Goal: Check status: Check status

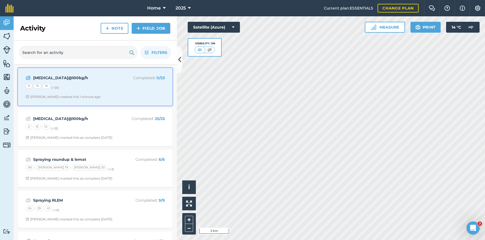
click at [125, 93] on div "Urea@100kg/h Completed : 0 / 23 8 10 16 (+ 20 ) Stephen S created this 1 minute…" at bounding box center [95, 86] width 148 height 31
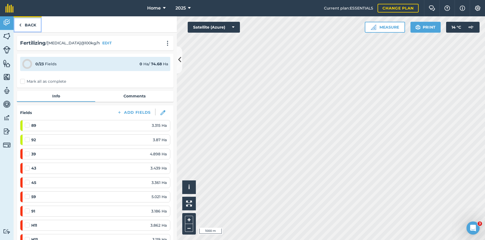
click at [39, 26] on link "Back" at bounding box center [28, 24] width 28 height 16
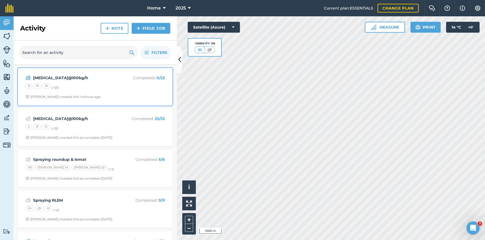
click at [145, 98] on span "Stephen S created this 1 minute ago" at bounding box center [95, 97] width 139 height 4
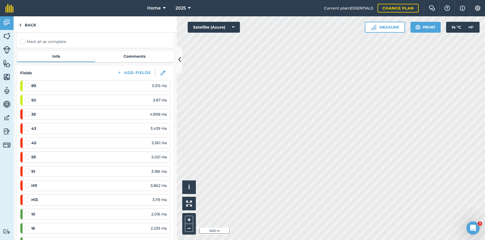
scroll to position [27, 0]
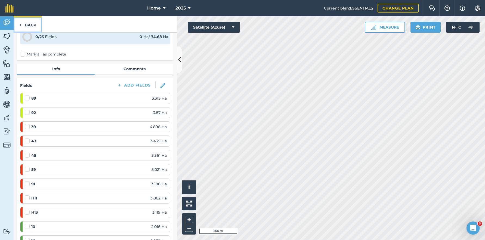
click at [29, 23] on link "Back" at bounding box center [28, 24] width 28 height 16
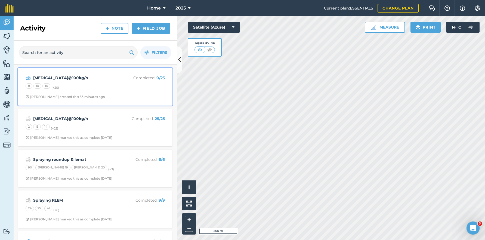
click at [127, 100] on div "Urea@100kg/h Completed : 0 / 23 8 10 16 (+ 20 ) Stephen S created this 33 minut…" at bounding box center [95, 86] width 148 height 31
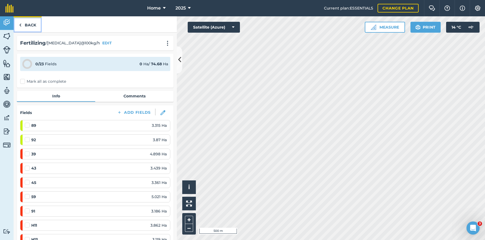
click at [26, 23] on link "Back" at bounding box center [28, 24] width 28 height 16
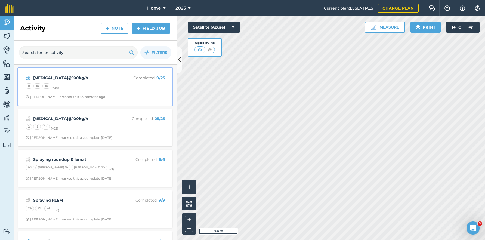
click at [96, 90] on div "8 10 16 (+ 20 )" at bounding box center [95, 86] width 139 height 7
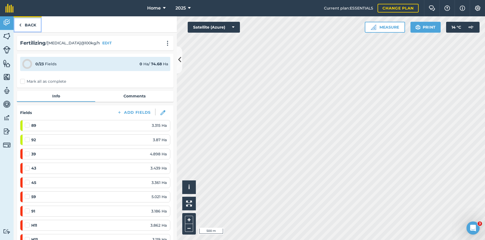
click at [29, 25] on link "Back" at bounding box center [28, 24] width 28 height 16
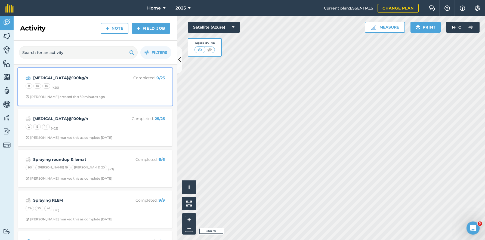
click at [115, 92] on div "Urea@100kg/h Completed : 0 / 23 8 10 16 (+ 20 ) Stephen S created this 39 minut…" at bounding box center [95, 86] width 148 height 31
